Goal: Task Accomplishment & Management: Manage account settings

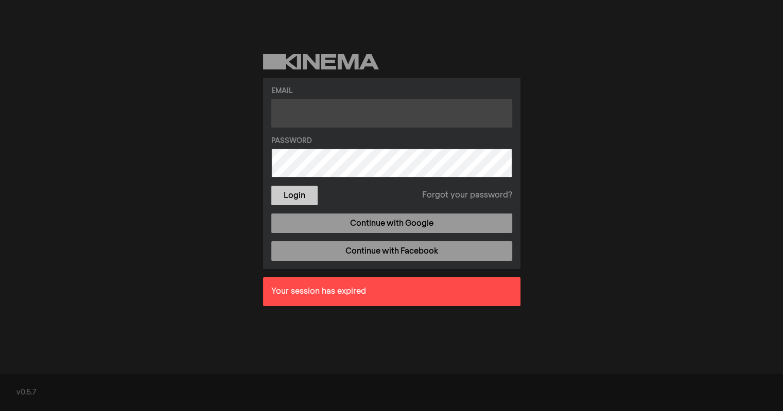
type input "mikolajczykh@stls.org"
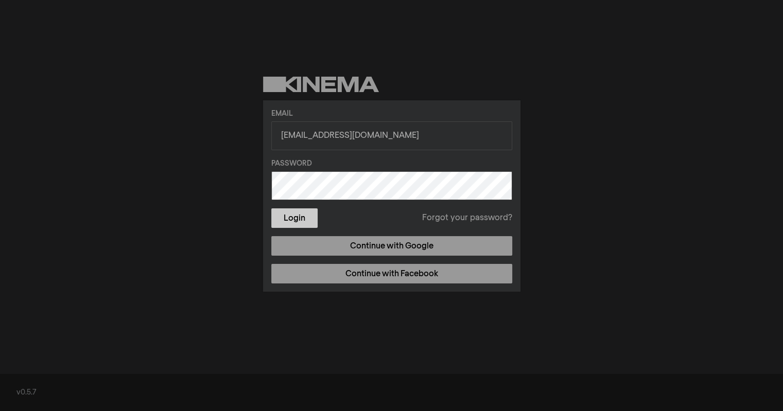
click at [295, 189] on form "Email mikolajczykh@stls.org Password Login Forgot your password?" at bounding box center [391, 169] width 241 height 120
click at [295, 218] on button "Login" at bounding box center [294, 219] width 46 height 20
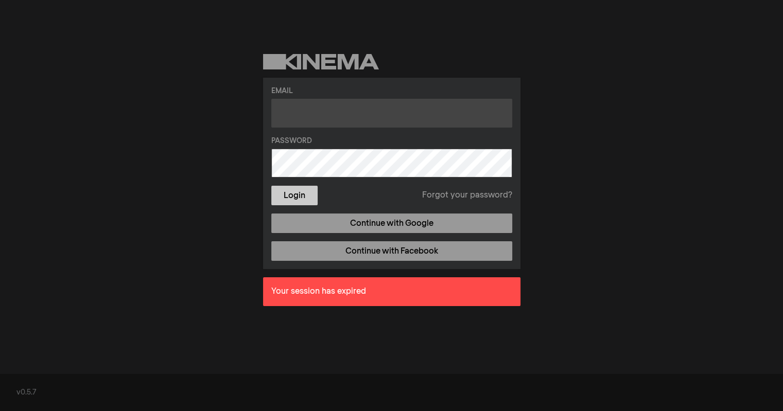
type input "[EMAIL_ADDRESS][DOMAIN_NAME]"
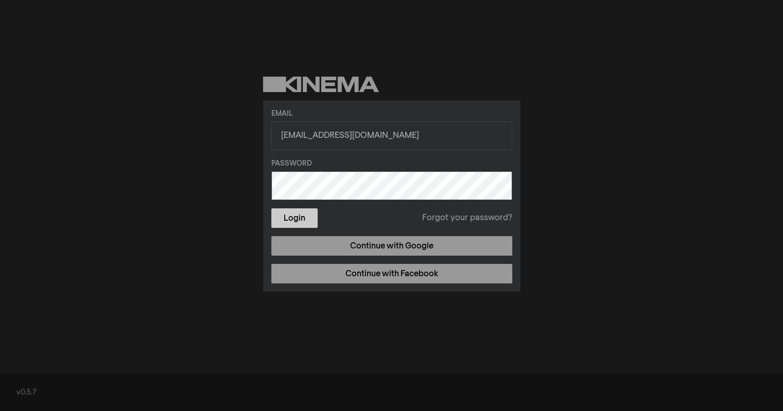
click at [279, 193] on form "Email [EMAIL_ADDRESS][DOMAIN_NAME] Password Login Forgot your password?" at bounding box center [391, 169] width 241 height 120
click at [288, 220] on button "Login" at bounding box center [294, 219] width 46 height 20
